Goal: Navigation & Orientation: Find specific page/section

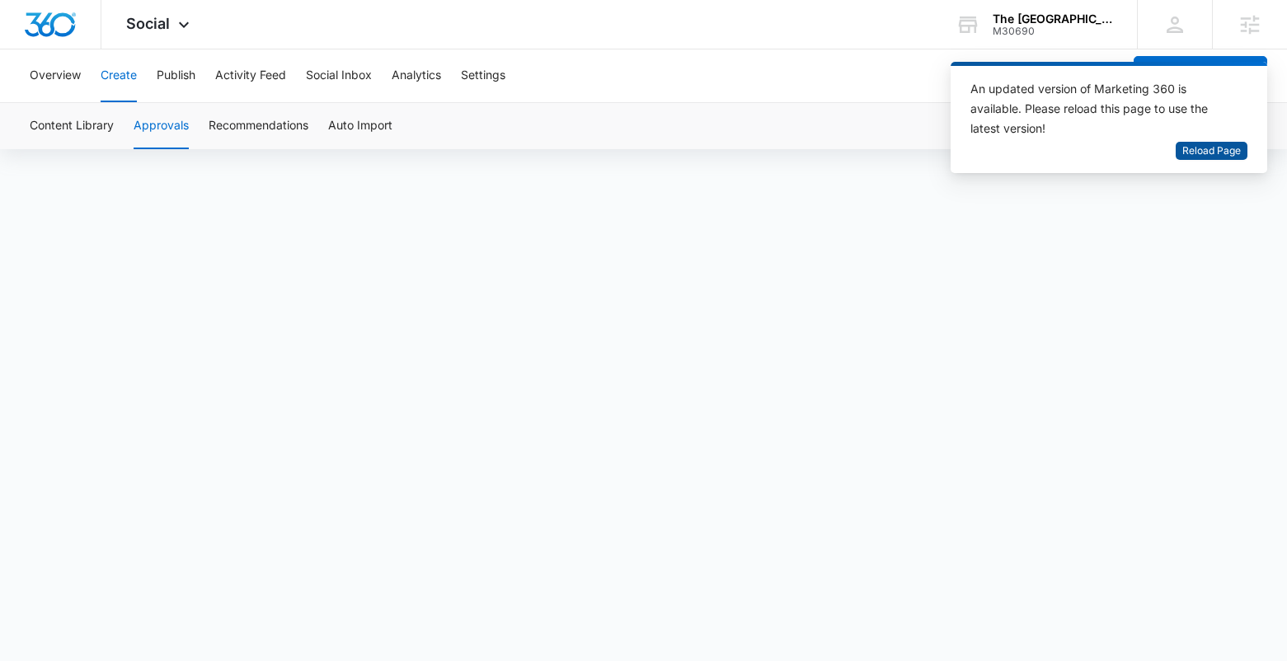
click at [1209, 153] on span "Reload Page" at bounding box center [1211, 151] width 59 height 16
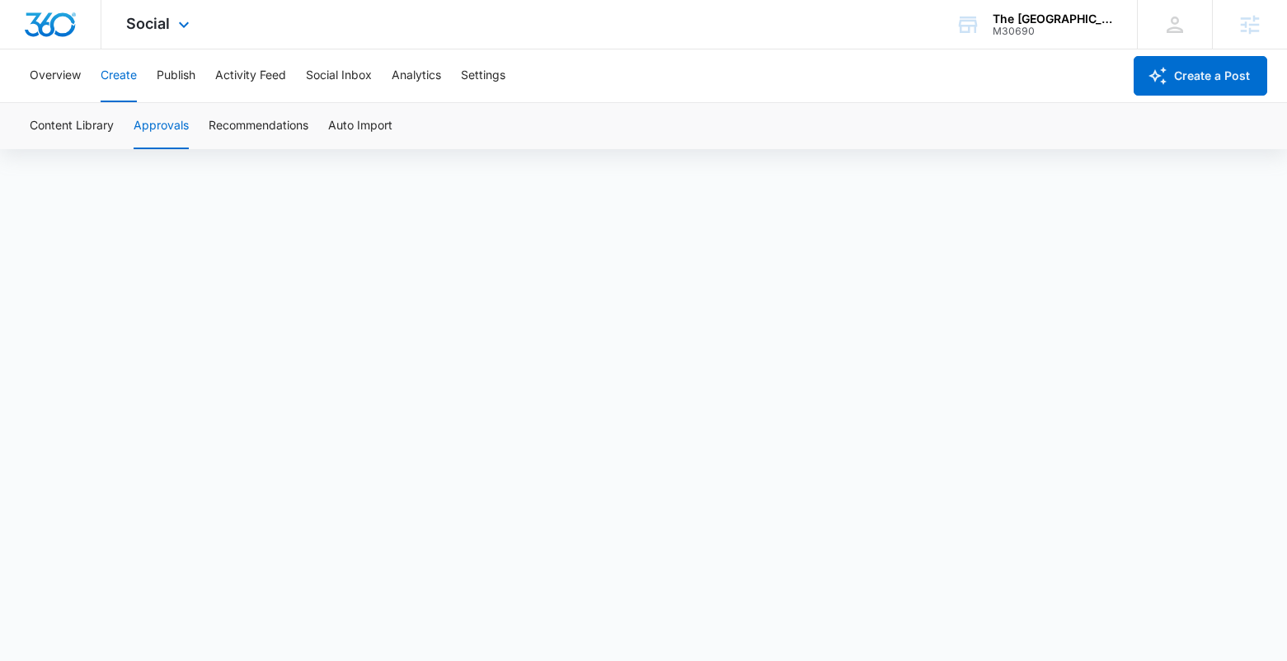
click at [167, 35] on div "Social Apps Reputation Websites Forms CRM Email Social Shop Content Ads Intelli…" at bounding box center [159, 24] width 117 height 49
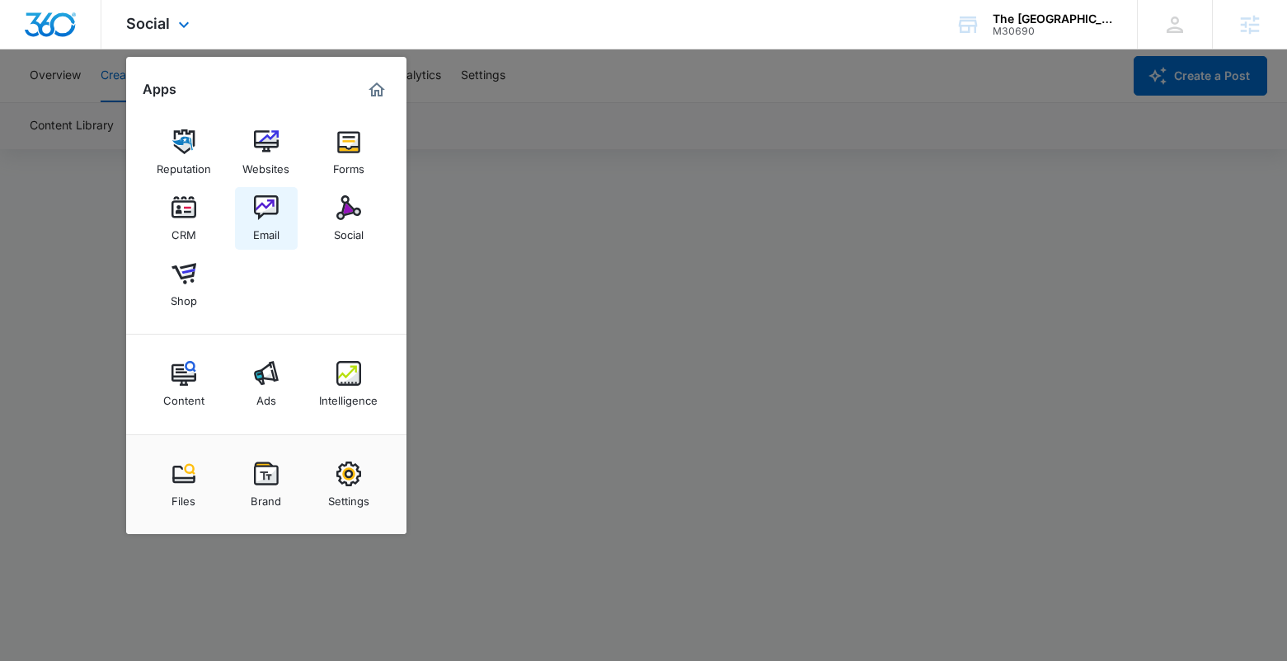
click at [297, 188] on link "Email" at bounding box center [266, 218] width 63 height 63
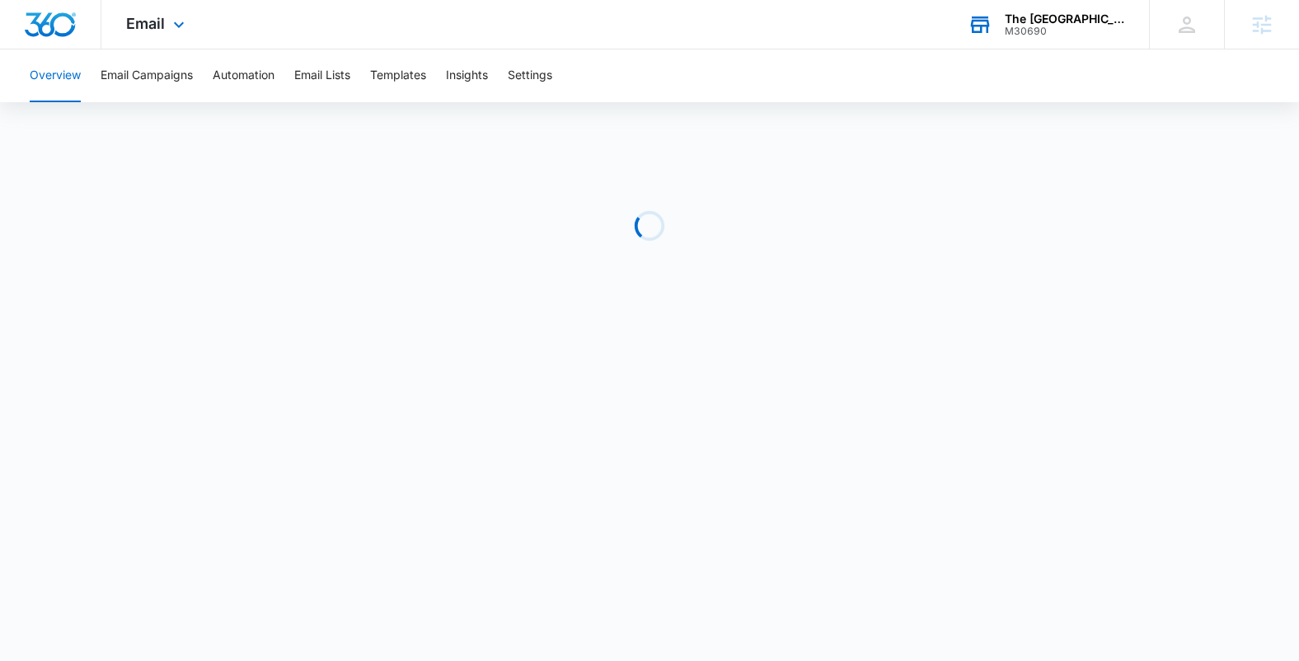
click at [1112, 35] on div "M30690" at bounding box center [1065, 32] width 120 height 12
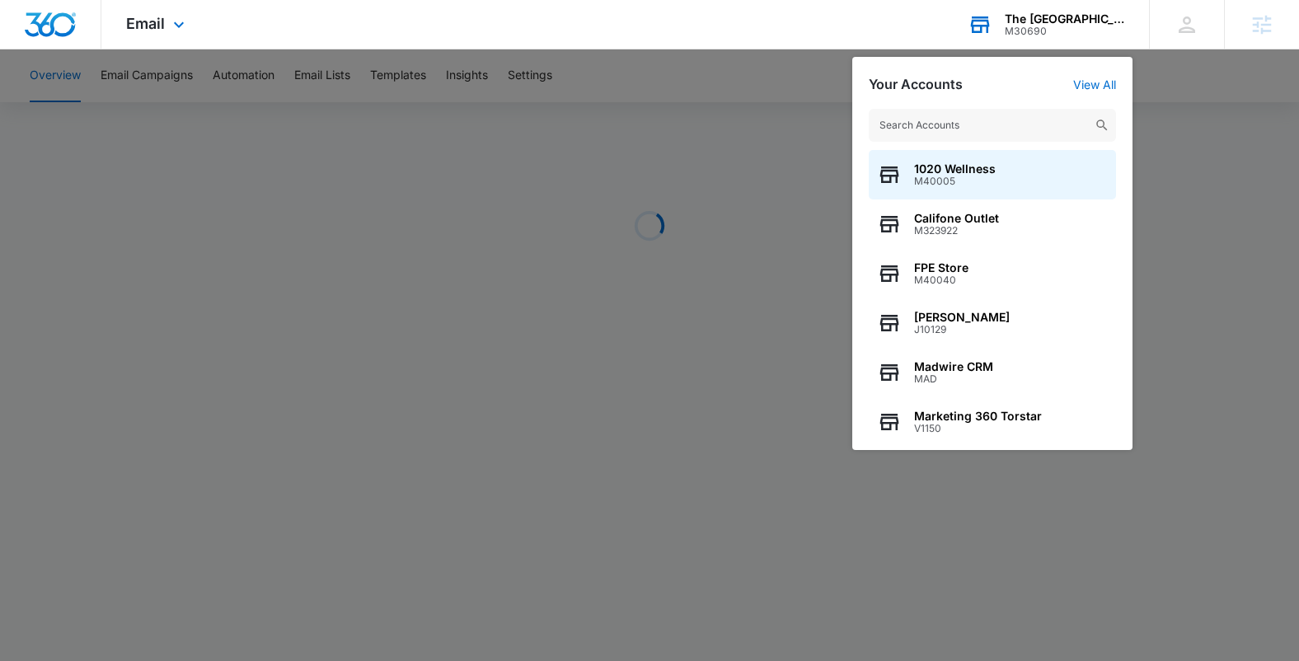
click at [1036, 134] on input "text" at bounding box center [992, 125] width 247 height 33
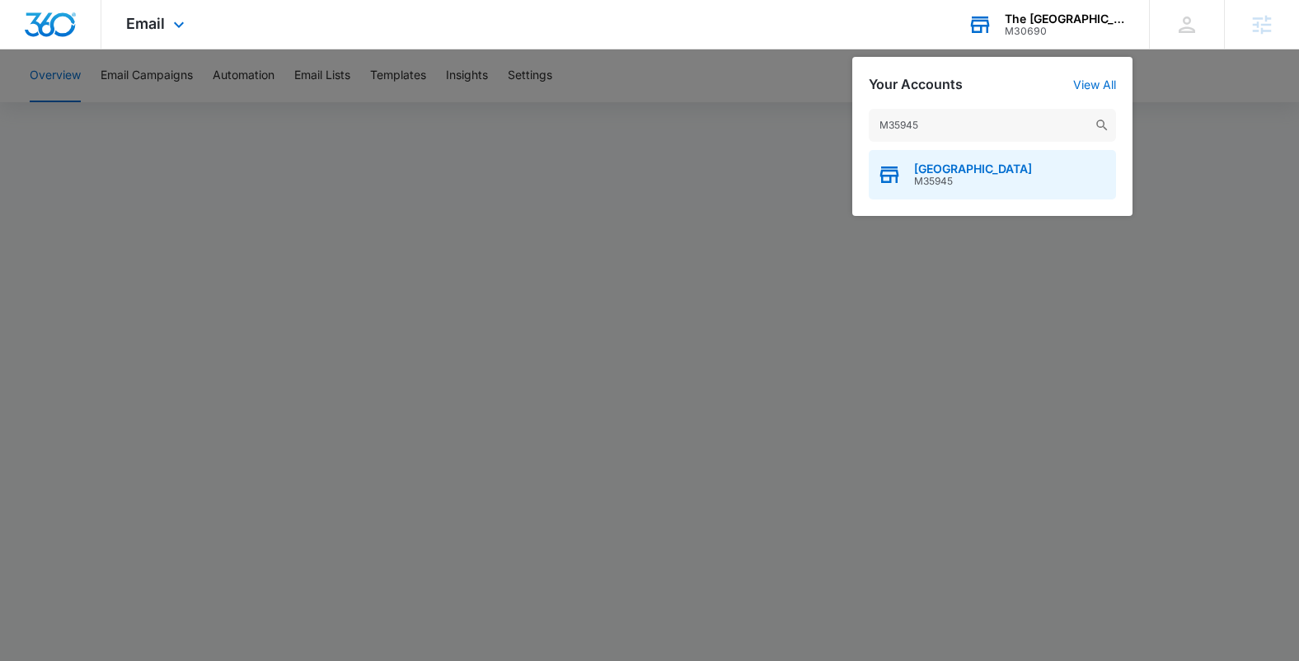
type input "M35945"
click at [1025, 157] on div "[GEOGRAPHIC_DATA] M35945" at bounding box center [992, 174] width 247 height 49
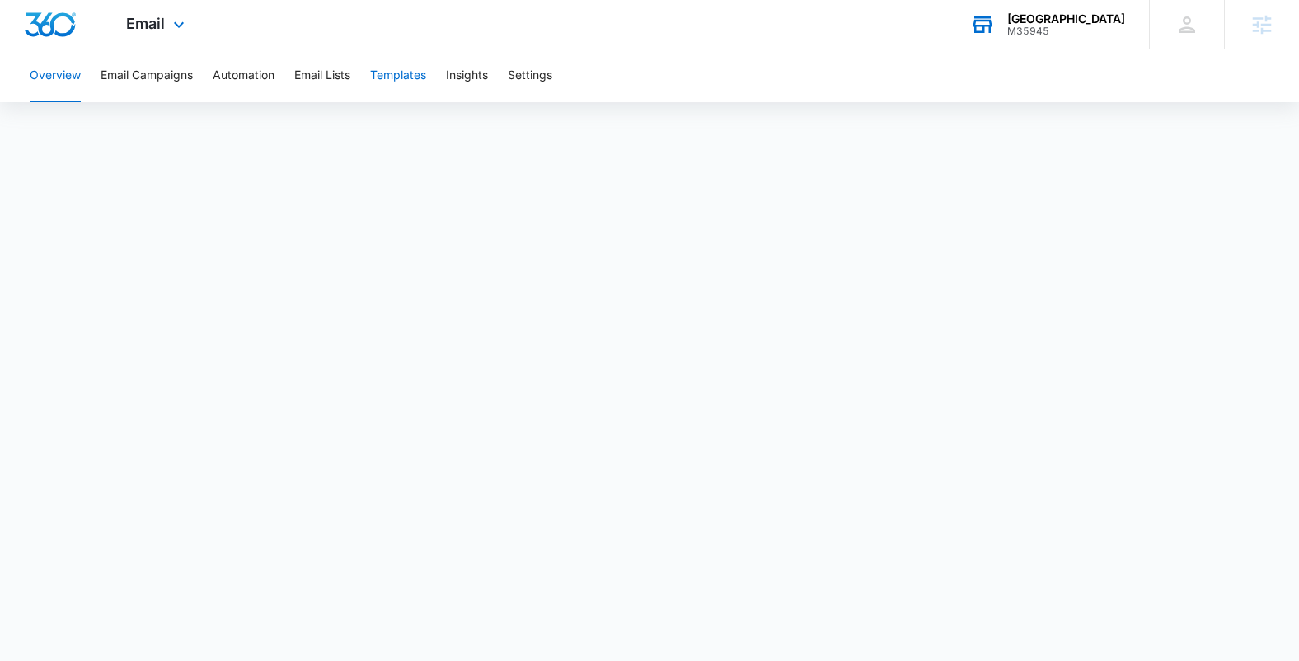
click at [379, 76] on button "Templates" at bounding box center [398, 75] width 56 height 53
click at [980, 218] on div "Move your 🖱️ to pick a color #dfdcd4 rgb(223,220,212)" at bounding box center [649, 330] width 1299 height 661
click at [155, 84] on button "Email Campaigns" at bounding box center [147, 75] width 92 height 53
click at [185, 26] on icon at bounding box center [179, 29] width 20 height 20
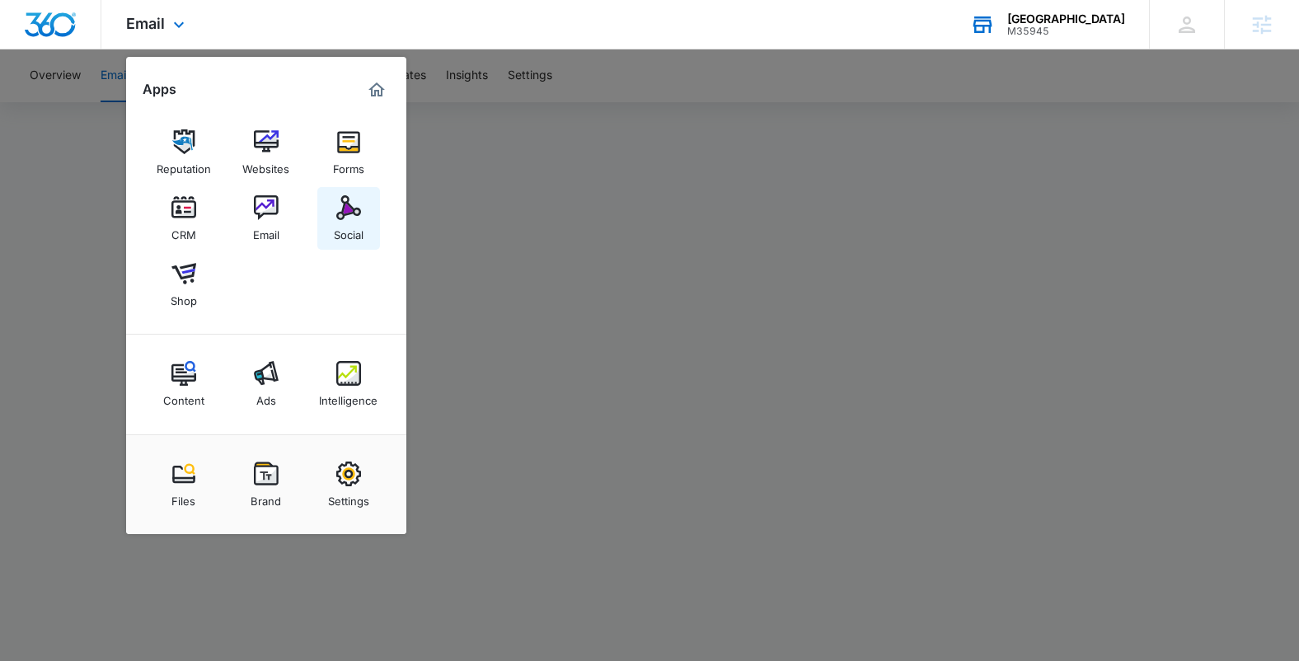
click at [363, 230] on div "Social" at bounding box center [349, 230] width 30 height 21
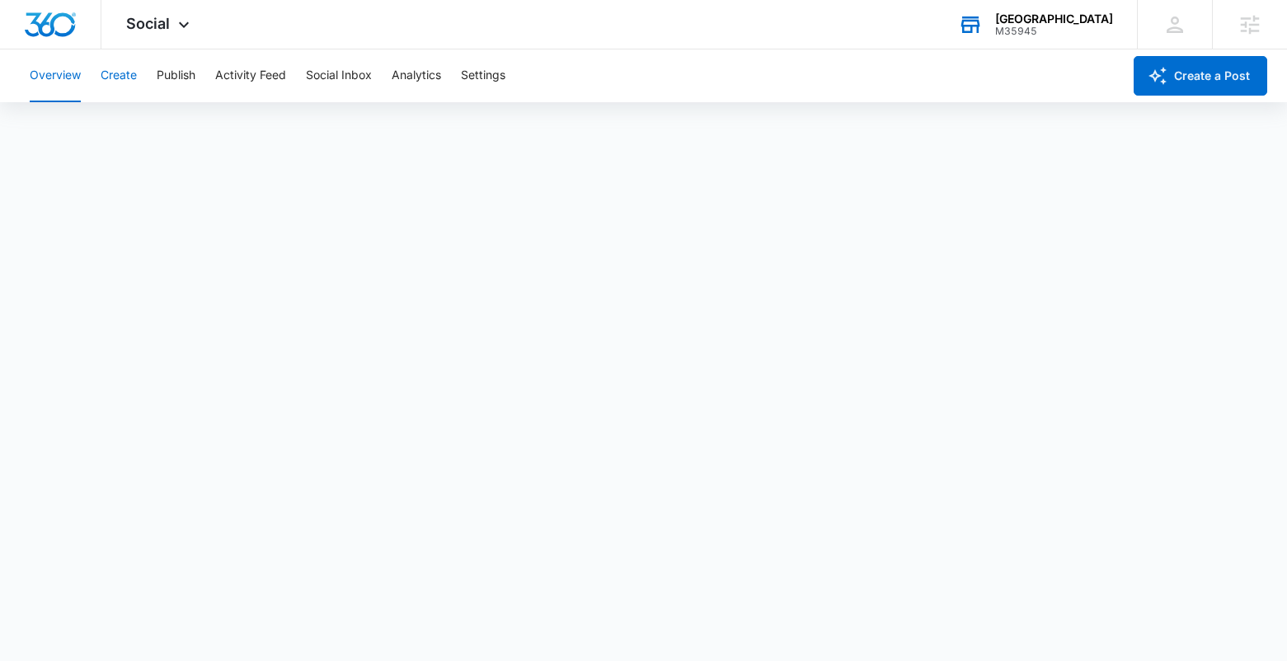
click at [129, 69] on button "Create" at bounding box center [119, 75] width 36 height 53
click at [167, 139] on button "Approvals" at bounding box center [161, 126] width 55 height 46
click at [195, 61] on button "Publish" at bounding box center [176, 75] width 39 height 53
click at [191, 78] on button "Publish" at bounding box center [176, 75] width 39 height 53
click at [135, 136] on button "Schedules" at bounding box center [126, 126] width 56 height 46
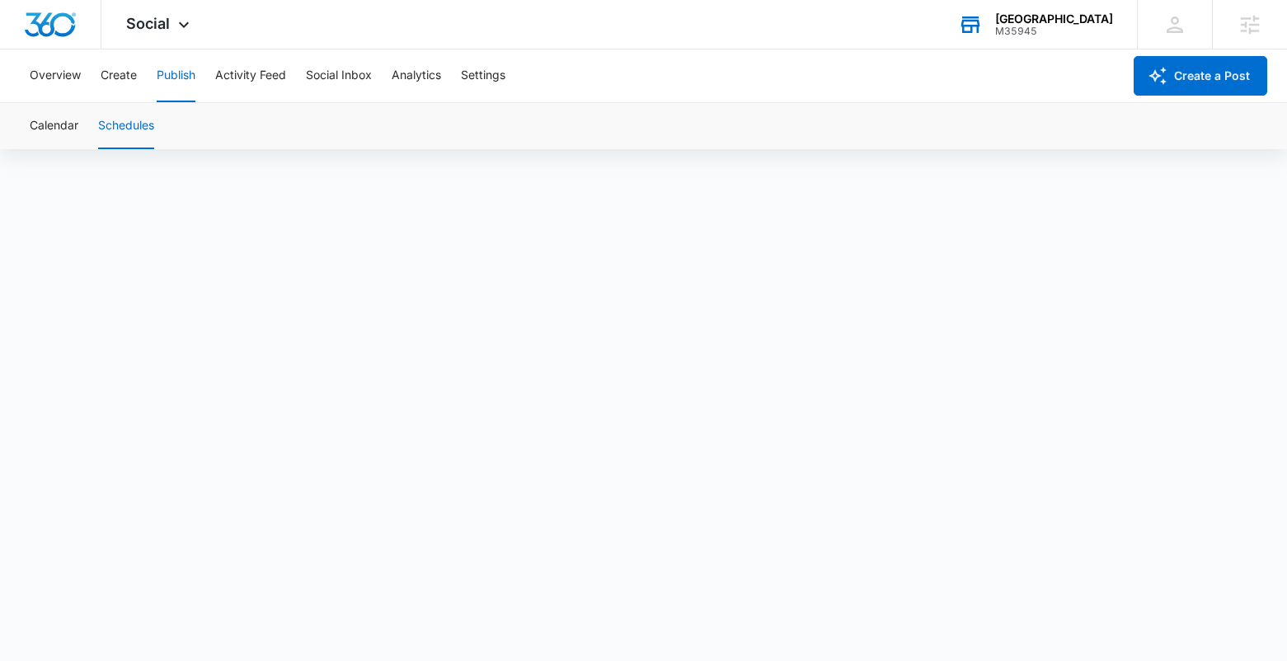
click at [99, 73] on div "Overview Create Publish Activity Feed Social Inbox Analytics Settings" at bounding box center [571, 75] width 1102 height 53
click at [108, 79] on button "Create" at bounding box center [119, 75] width 36 height 53
click at [177, 83] on button "Publish" at bounding box center [176, 75] width 39 height 53
click at [135, 129] on button "Schedules" at bounding box center [126, 126] width 56 height 46
click at [57, 131] on button "Calendar" at bounding box center [54, 126] width 49 height 46
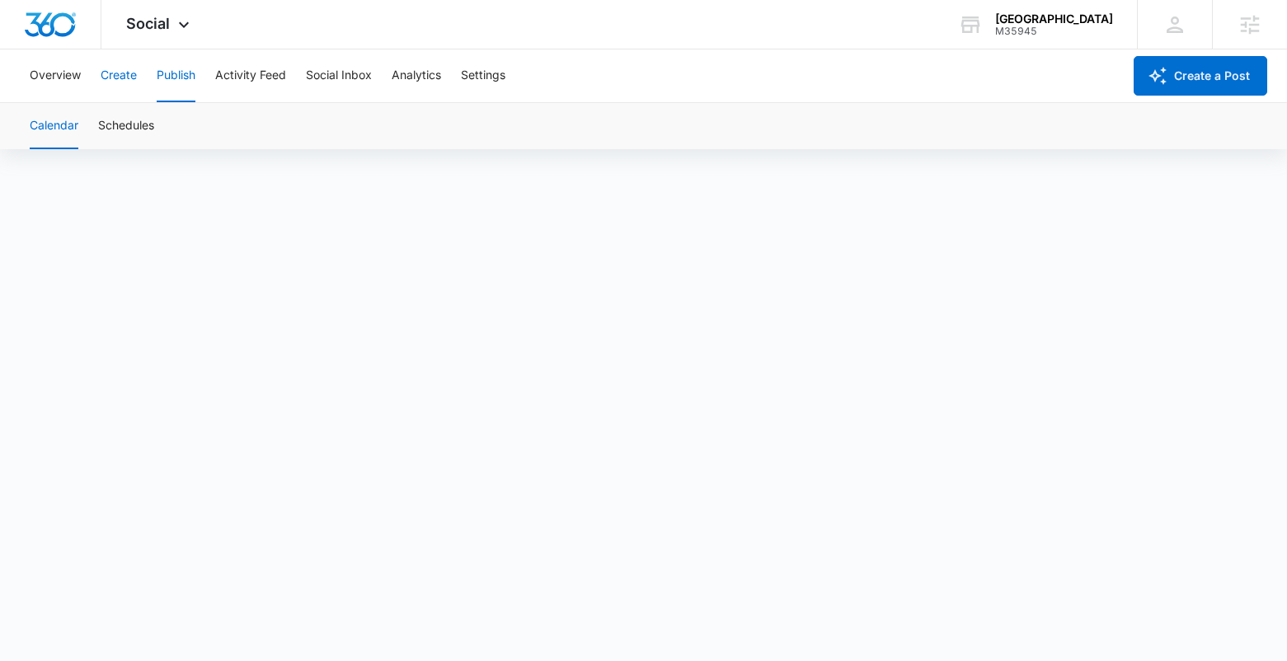
click at [134, 83] on button "Create" at bounding box center [119, 75] width 36 height 53
click at [157, 131] on button "Approvals" at bounding box center [161, 126] width 55 height 46
